Goal: Information Seeking & Learning: Learn about a topic

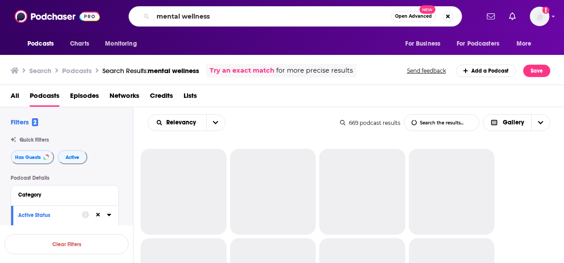
drag, startPoint x: 0, startPoint y: 0, endPoint x: 25, endPoint y: -14, distance: 28.6
click at [25, 0] on html "Podcasts Charts Monitoring mental wellness Open Advanced New For Business For P…" at bounding box center [282, 131] width 564 height 263
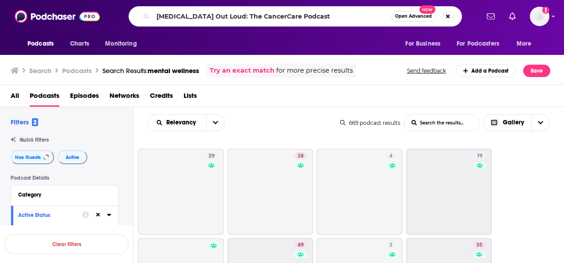
type input "[MEDICAL_DATA] Out Loud: The CancerCare Podcast"
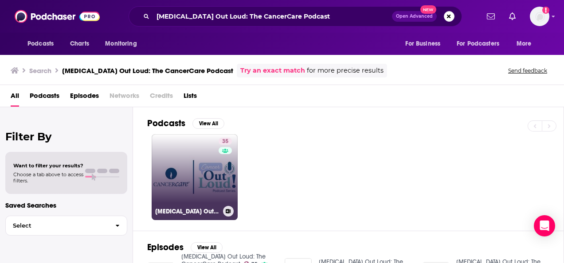
click at [192, 184] on link "35 [MEDICAL_DATA] Out Loud: The CancerCare Podcast" at bounding box center [195, 177] width 86 height 86
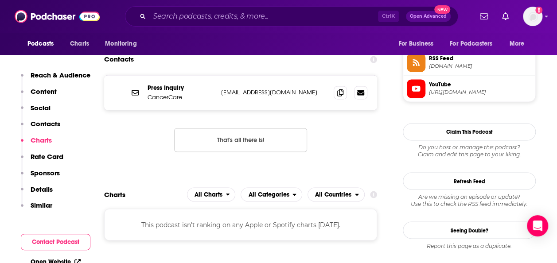
scroll to position [658, 0]
click at [341, 92] on icon at bounding box center [341, 92] width 6 height 7
click at [345, 97] on span at bounding box center [340, 92] width 13 height 13
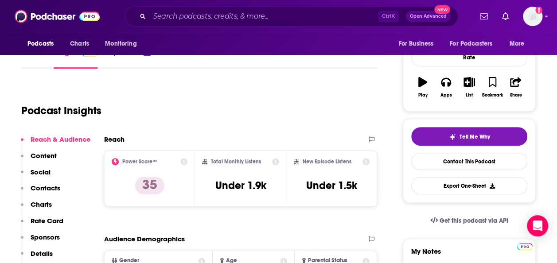
scroll to position [0, 0]
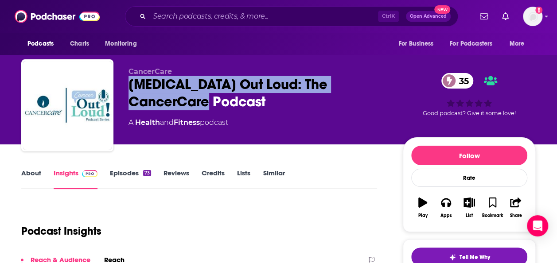
drag, startPoint x: 186, startPoint y: 97, endPoint x: 118, endPoint y: 86, distance: 69.1
click at [118, 86] on div "CancerCare [MEDICAL_DATA] Out Loud: The CancerCare Podcast 35 A Health and Fitn…" at bounding box center [278, 107] width 515 height 96
copy h2 "[MEDICAL_DATA] Out Loud: The CancerCare Podcast"
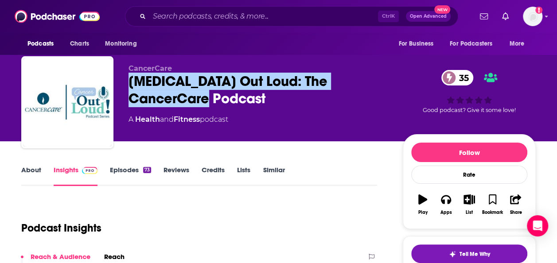
scroll to position [4, 0]
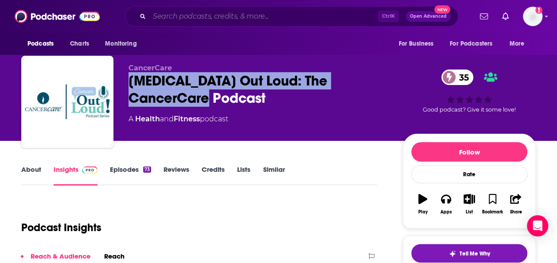
click at [268, 20] on input "Search podcasts, credits, & more..." at bounding box center [263, 16] width 229 height 14
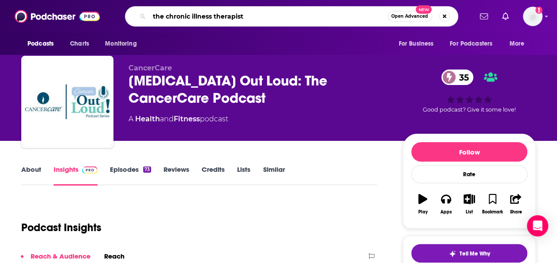
type input "the chronic illness therapists"
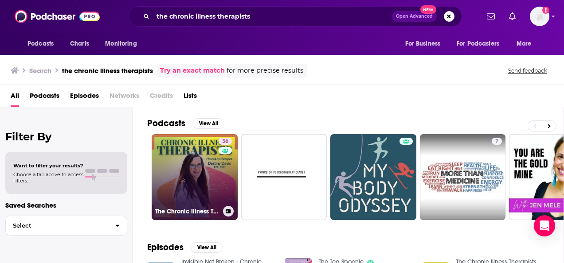
click at [174, 178] on link "36 The Chronic Illness Therapists" at bounding box center [195, 177] width 86 height 86
